Goal: Information Seeking & Learning: Learn about a topic

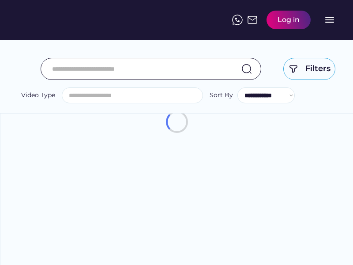
select select
select select "**********"
